Goal: Communication & Community: Share content

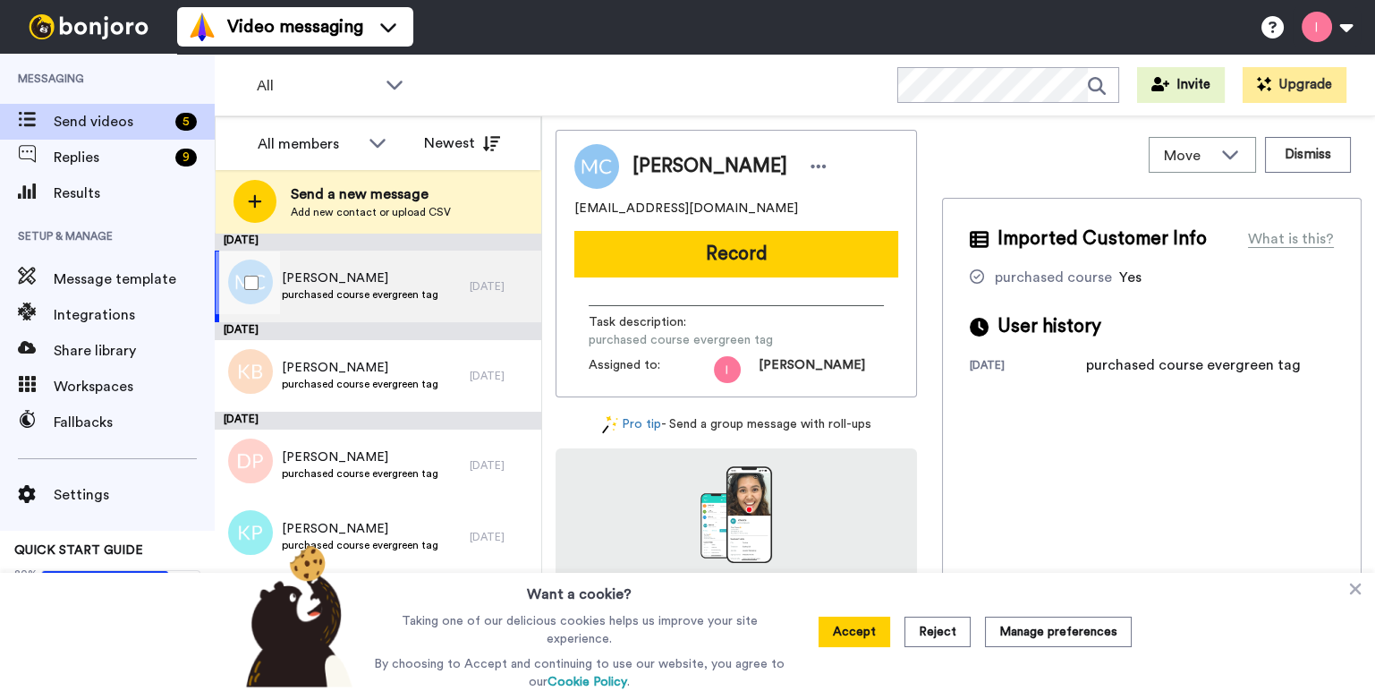
click at [335, 283] on span "[PERSON_NAME]" at bounding box center [360, 278] width 157 height 18
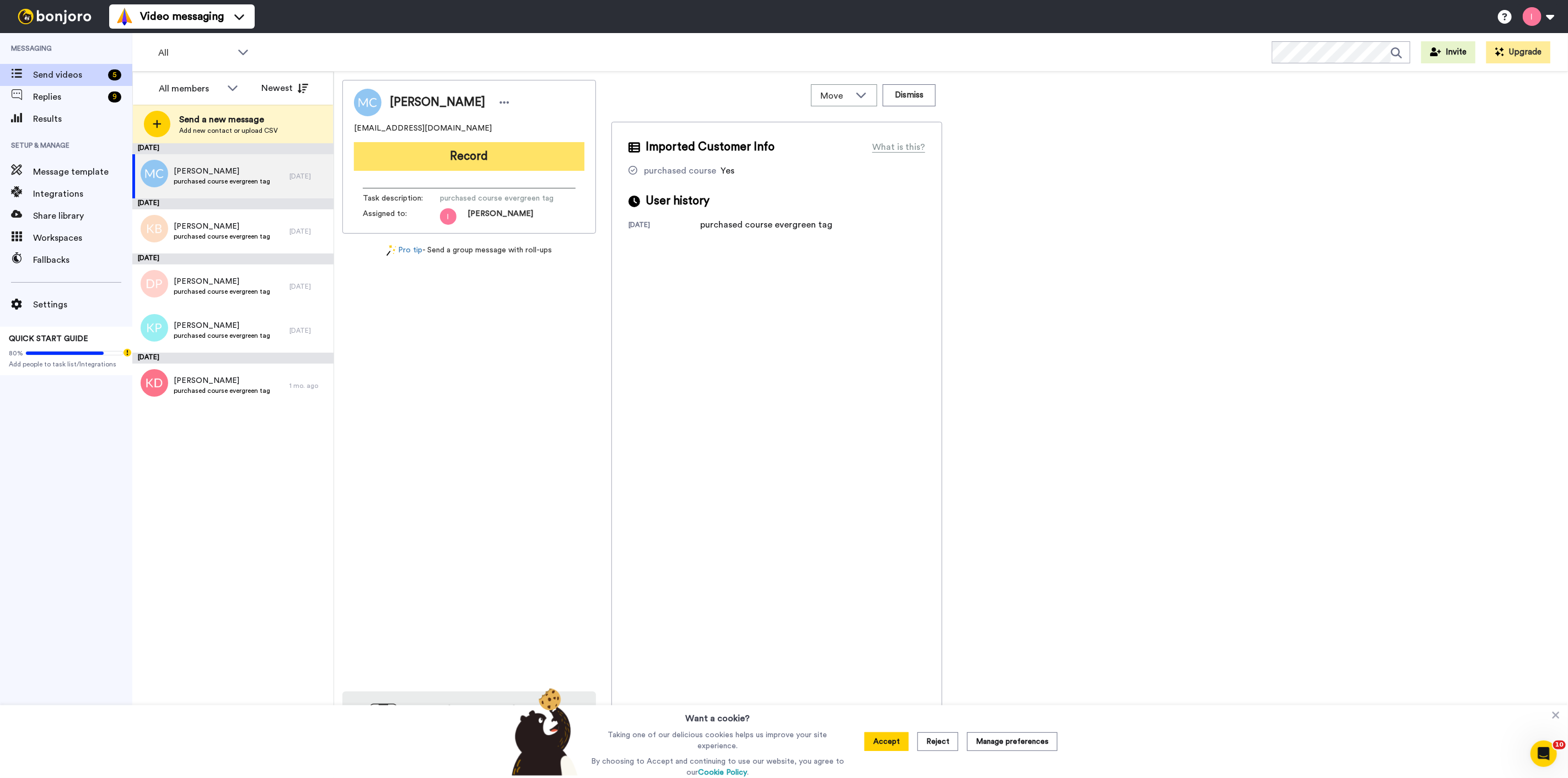
click at [460, 155] on button "Record" at bounding box center [469, 156] width 230 height 29
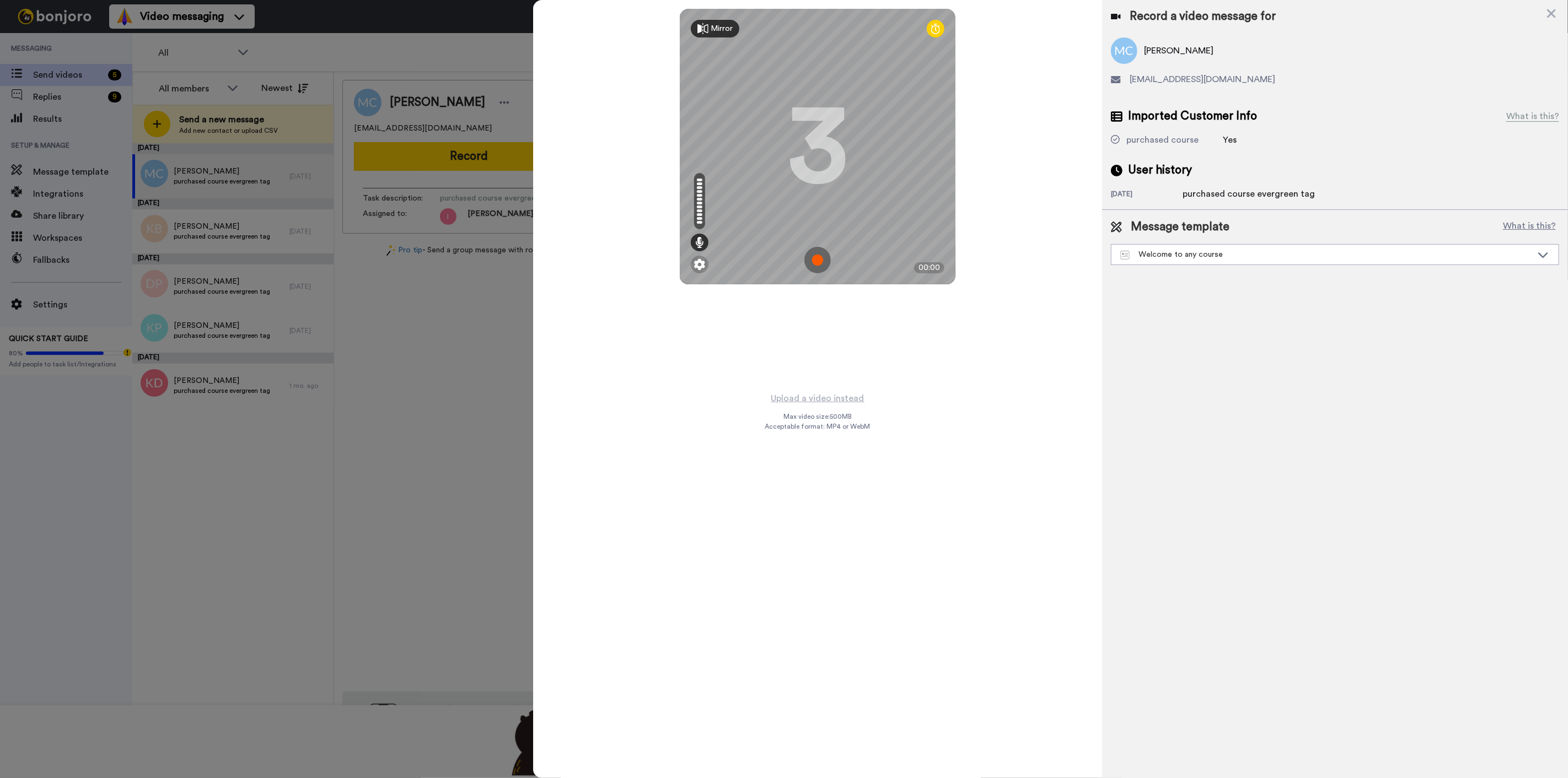
click at [818, 257] on img at bounding box center [818, 260] width 26 height 26
click at [816, 254] on img at bounding box center [818, 260] width 26 height 26
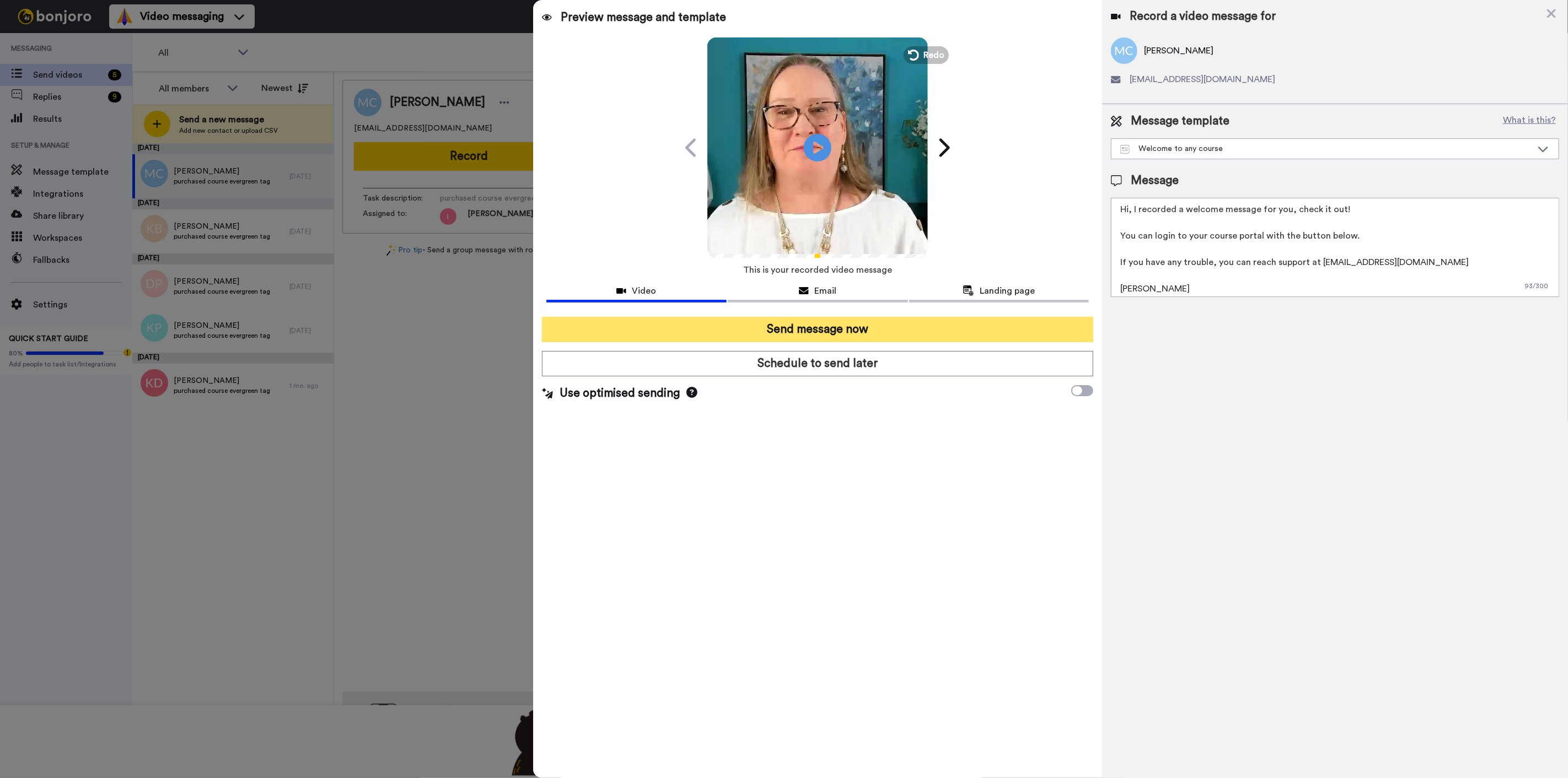
click at [847, 330] on button "Send message now" at bounding box center [818, 330] width 551 height 25
